Goal: Information Seeking & Learning: Learn about a topic

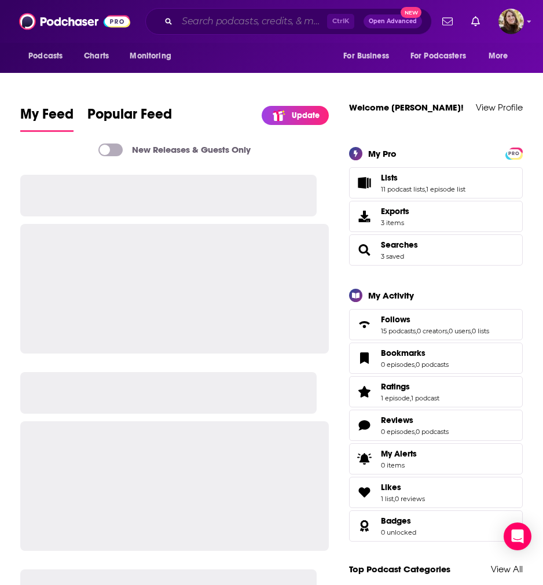
click at [223, 20] on input "Search podcasts, credits, & more..." at bounding box center [252, 21] width 150 height 19
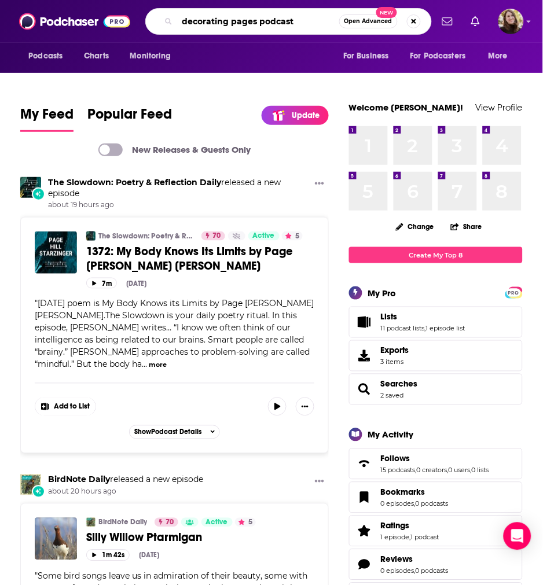
click at [305, 22] on input "decorating pages podcast" at bounding box center [258, 21] width 162 height 19
type input "decorating pages podcast"
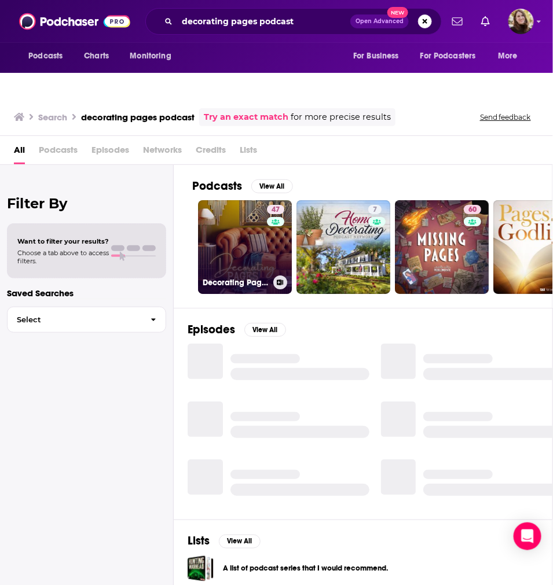
click at [256, 227] on link "47 Decorating Pages: TV and Film Design" at bounding box center [245, 247] width 94 height 94
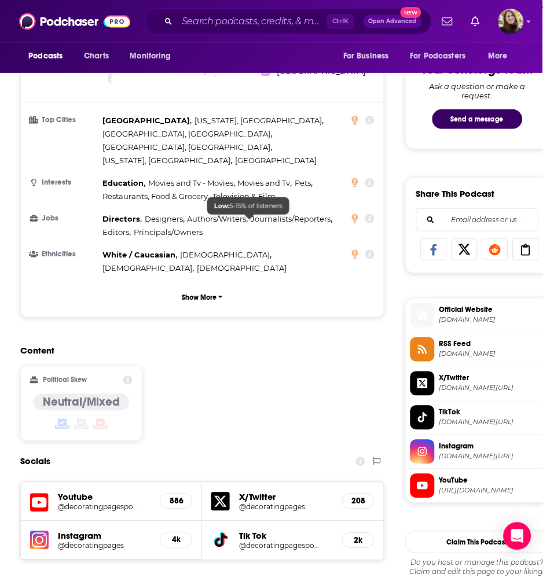
scroll to position [643, 0]
